Goal: Information Seeking & Learning: Find specific fact

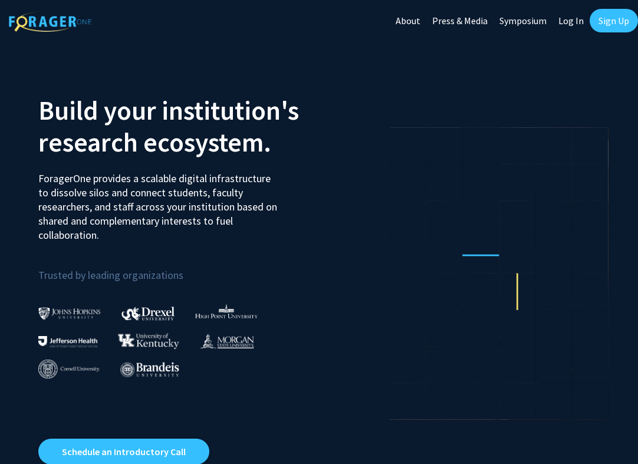
click at [569, 24] on link "Log In" at bounding box center [571, 20] width 37 height 41
select select
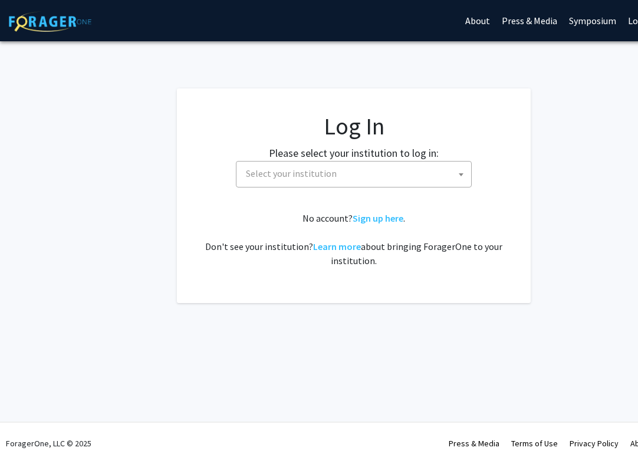
click at [326, 185] on span "Select your institution" at bounding box center [356, 174] width 230 height 24
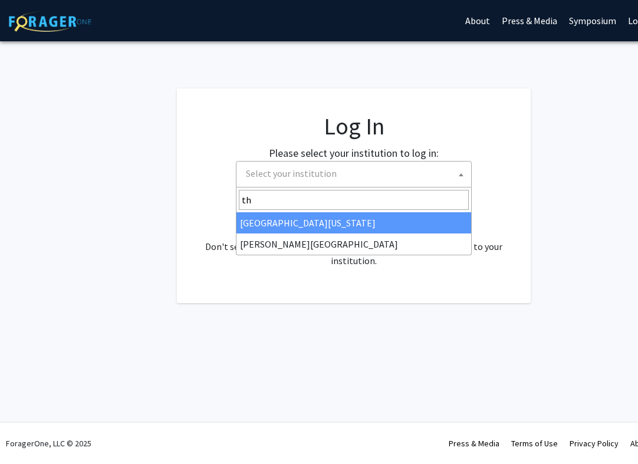
type input "t"
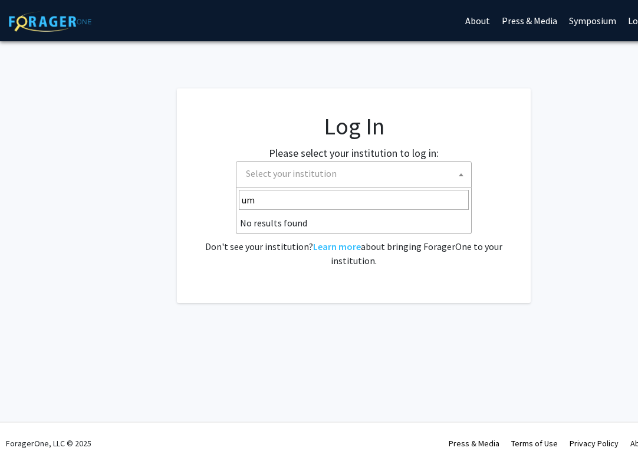
type input "u"
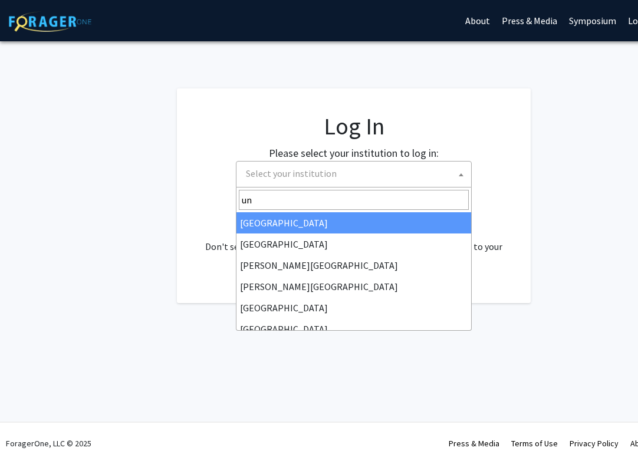
type input "u"
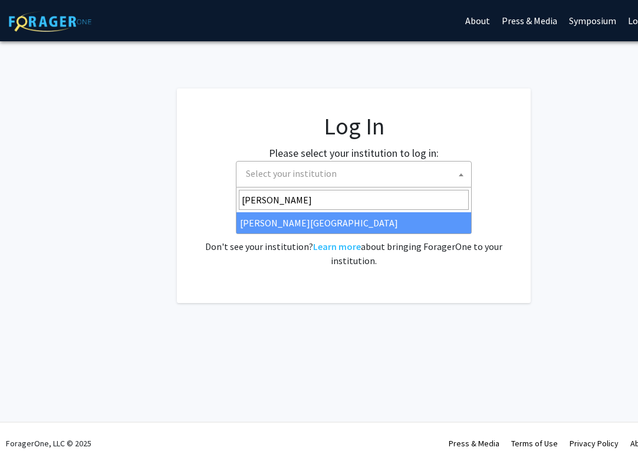
type input "[PERSON_NAME]"
select select "24"
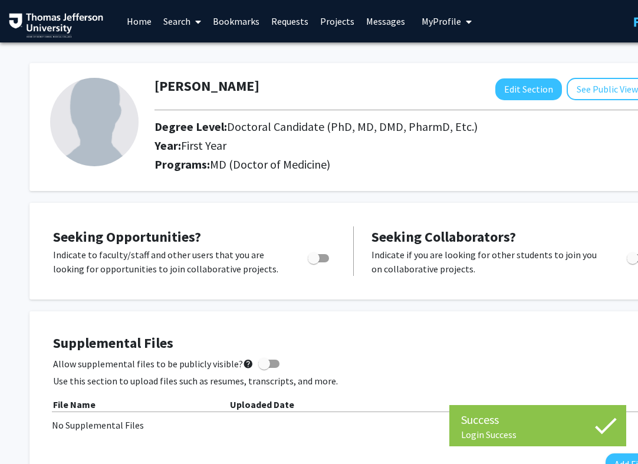
click at [136, 17] on link "Home" at bounding box center [139, 21] width 37 height 41
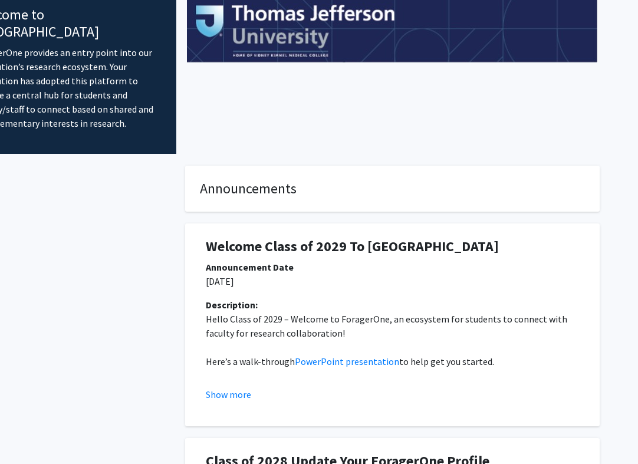
scroll to position [0, 70]
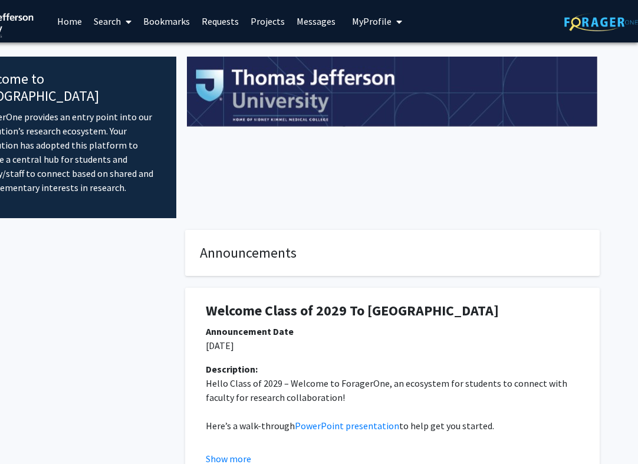
click at [101, 21] on link "Search" at bounding box center [113, 21] width 50 height 41
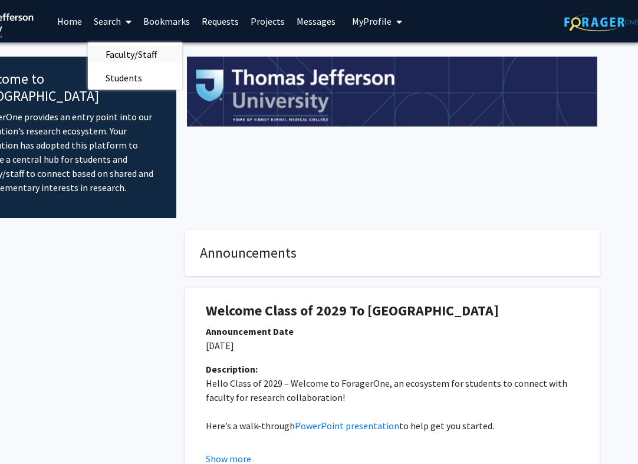
click at [121, 53] on span "Faculty/Staff" at bounding box center [131, 54] width 87 height 24
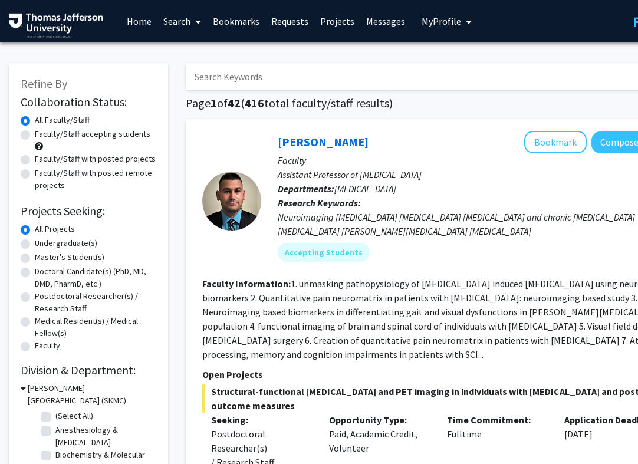
click at [238, 83] on input "Search Keywords" at bounding box center [417, 76] width 463 height 27
type input "dicker"
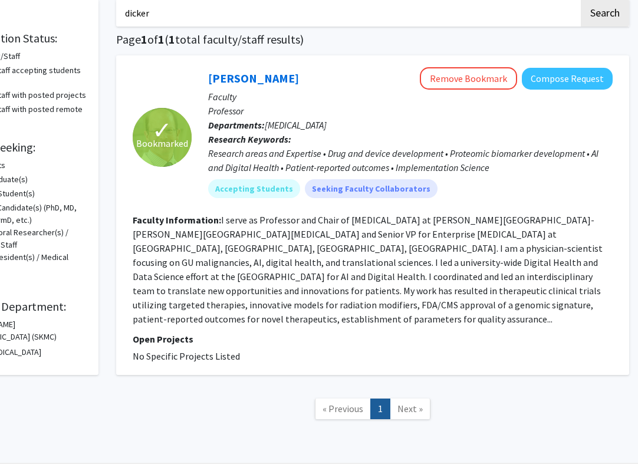
scroll to position [63, 70]
click at [287, 142] on b "Research Keywords:" at bounding box center [249, 140] width 83 height 12
